Goal: Check status: Check status

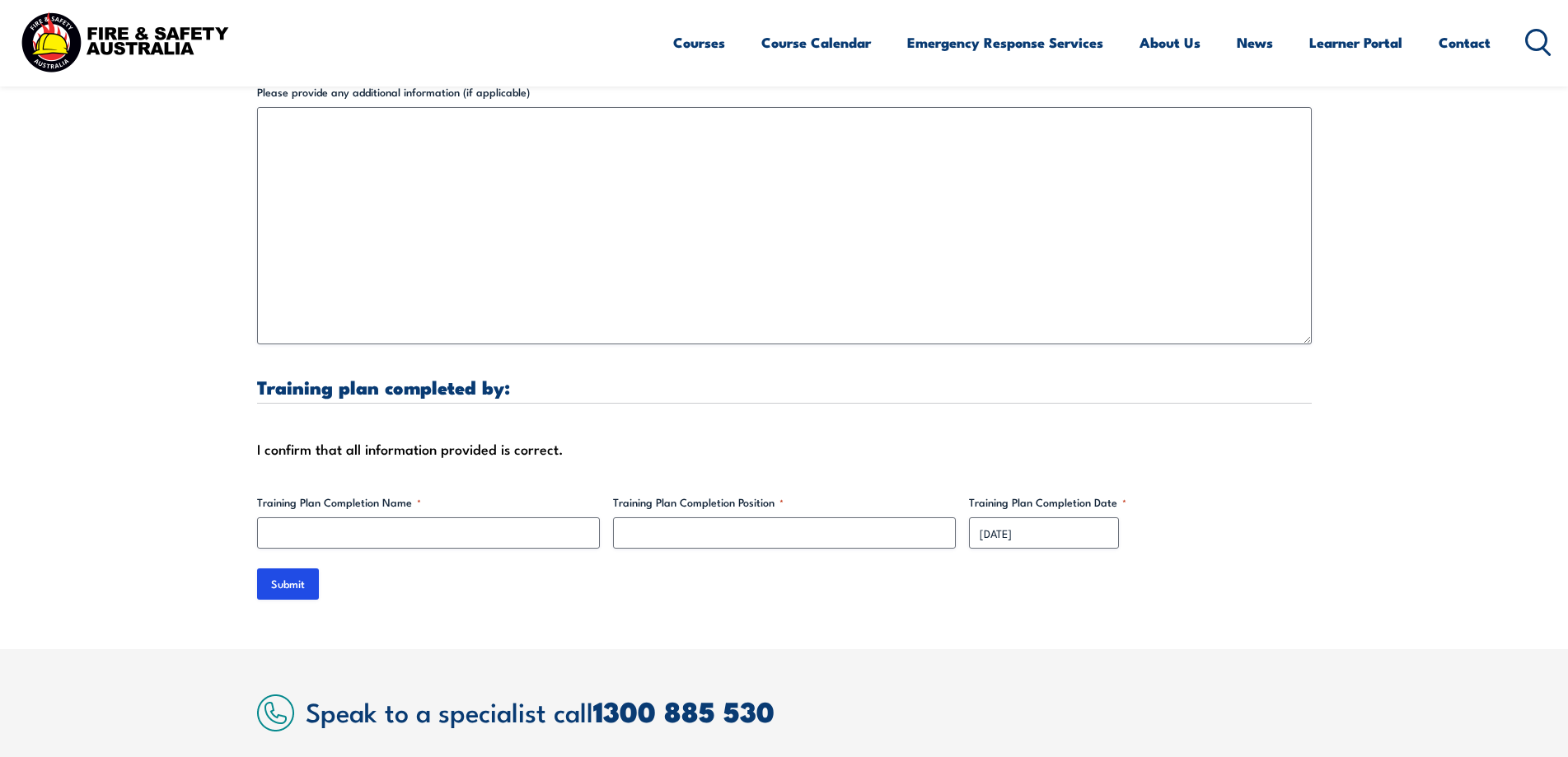
scroll to position [5098, 0]
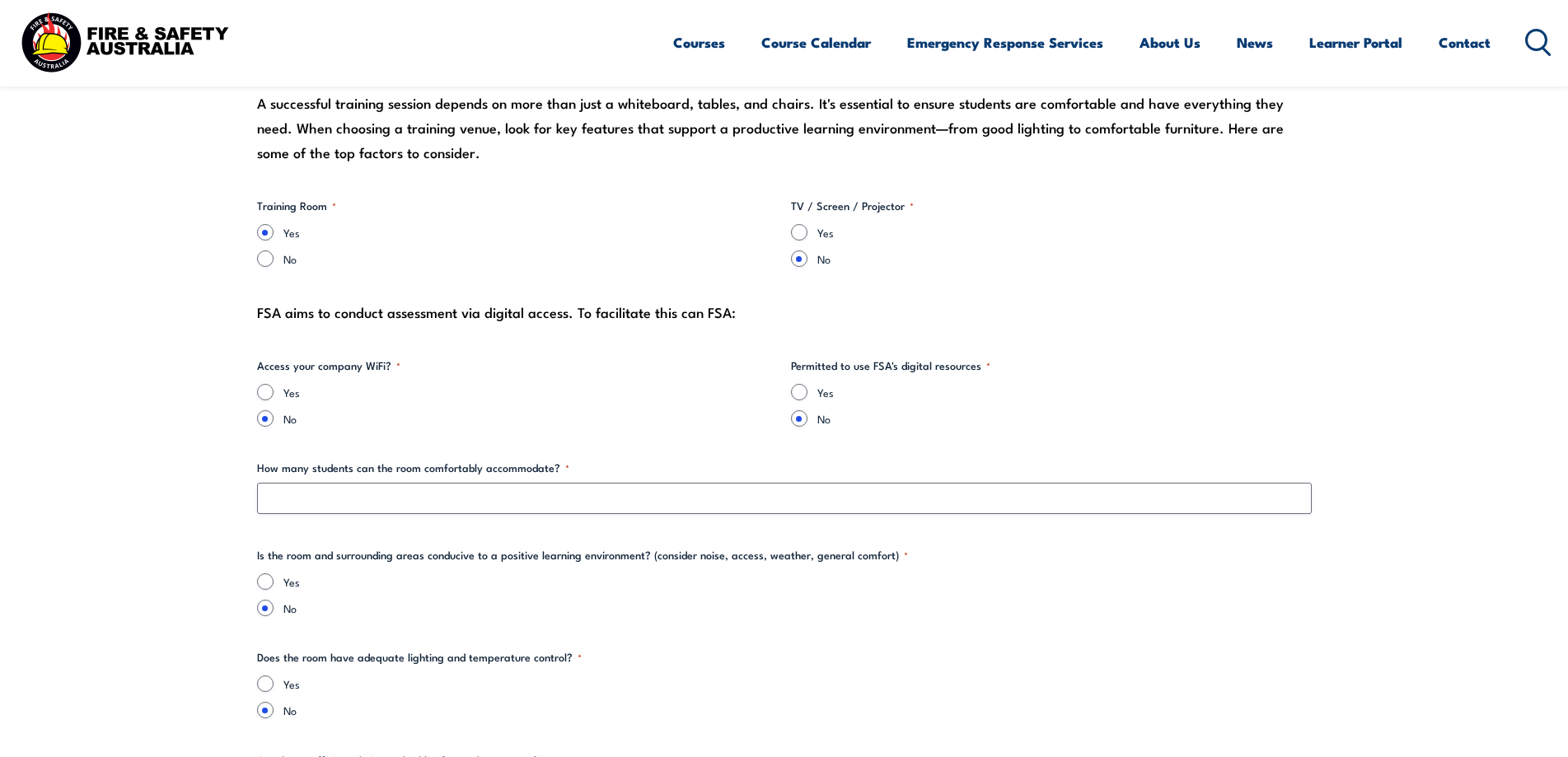
scroll to position [1758, 0]
